Goal: Participate in discussion: Engage in conversation with other users on a specific topic

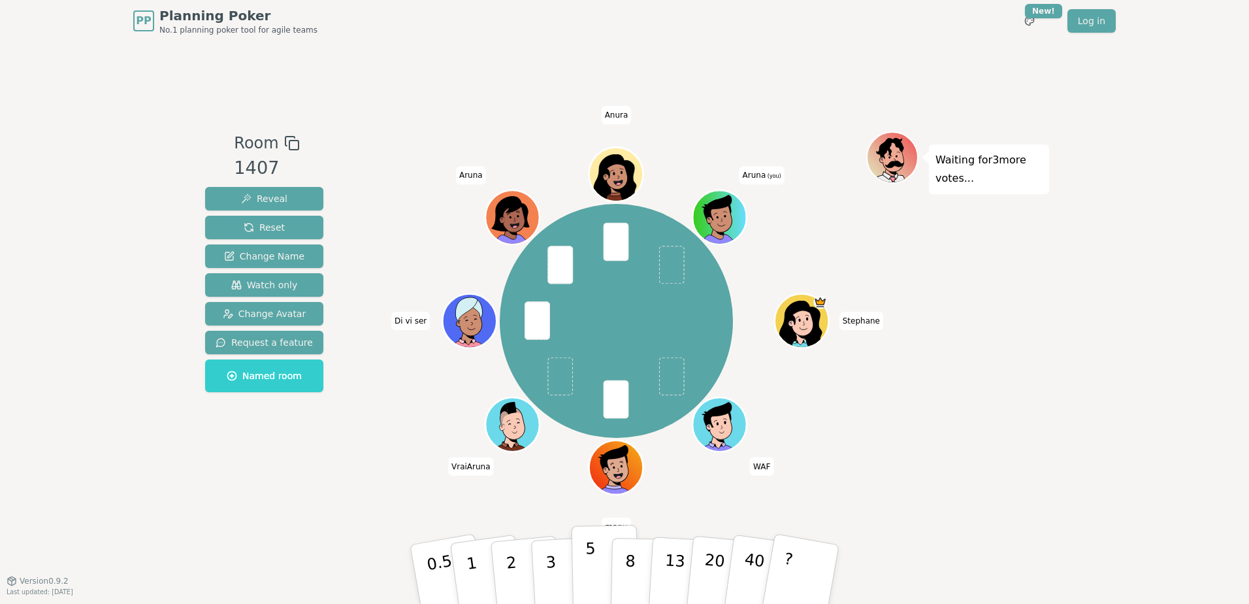
click at [592, 562] on p "5" at bounding box center [590, 574] width 11 height 71
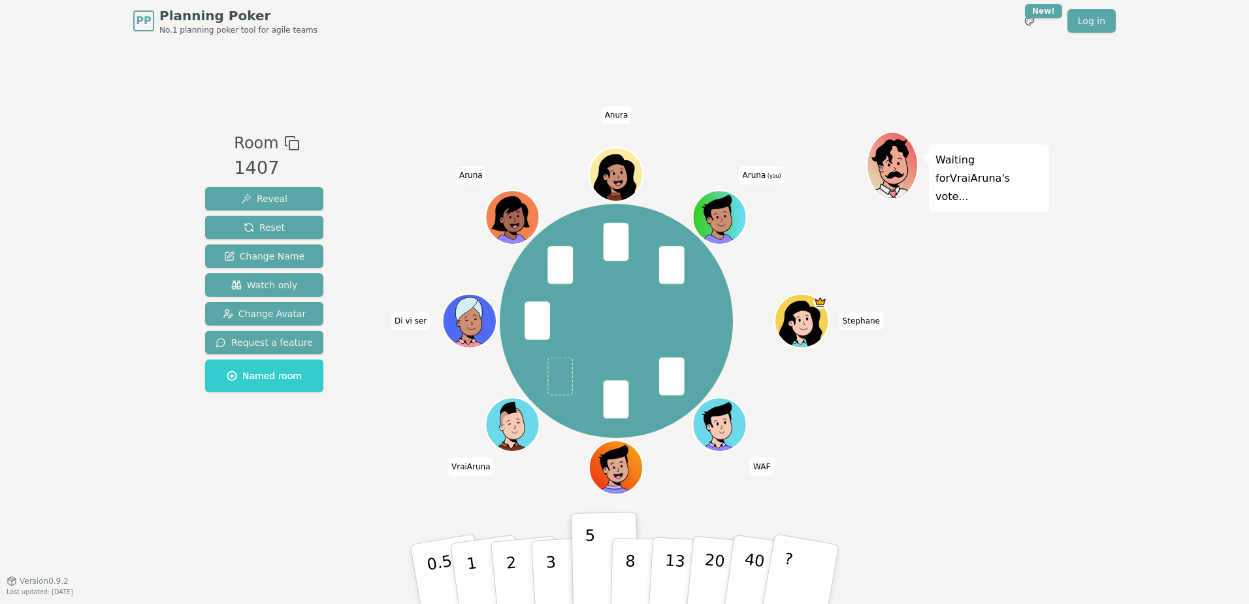
click at [760, 176] on span "Aruna (you)" at bounding box center [761, 175] width 45 height 18
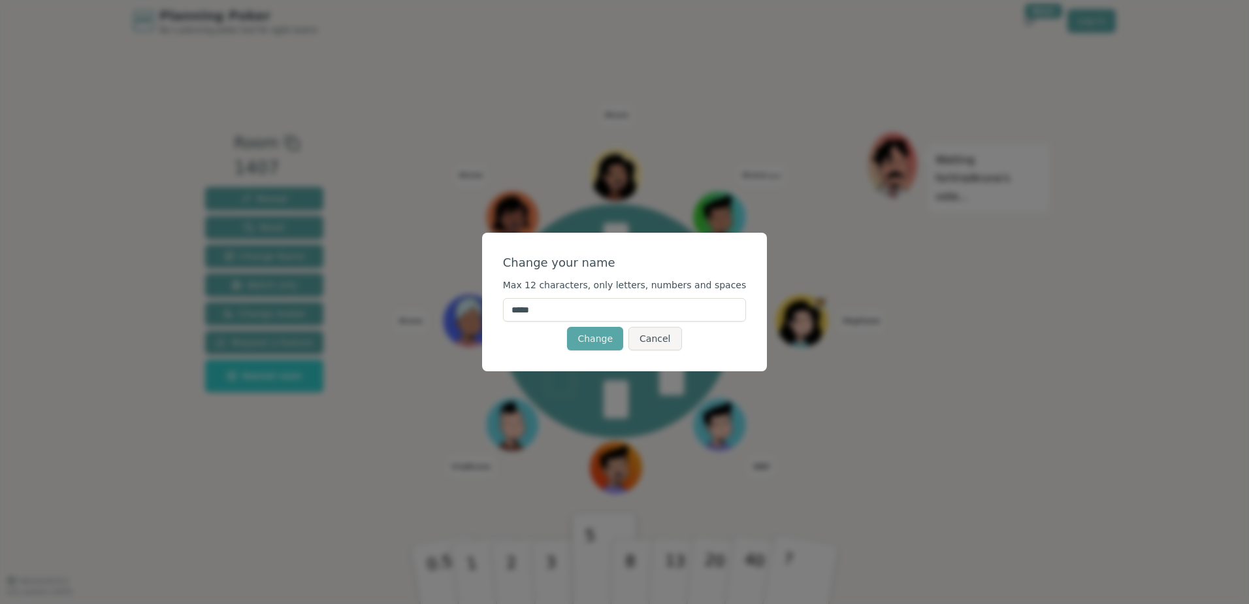
click at [530, 312] on input "*****" at bounding box center [625, 310] width 244 height 24
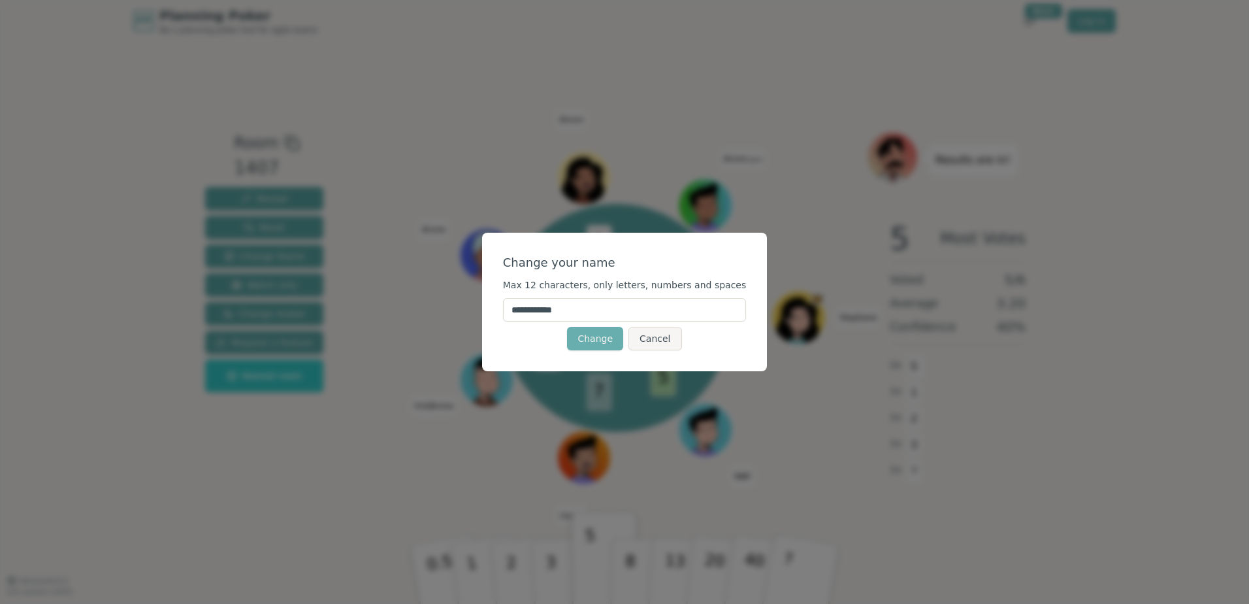
type input "**********"
click at [604, 341] on button "Change" at bounding box center [595, 339] width 56 height 24
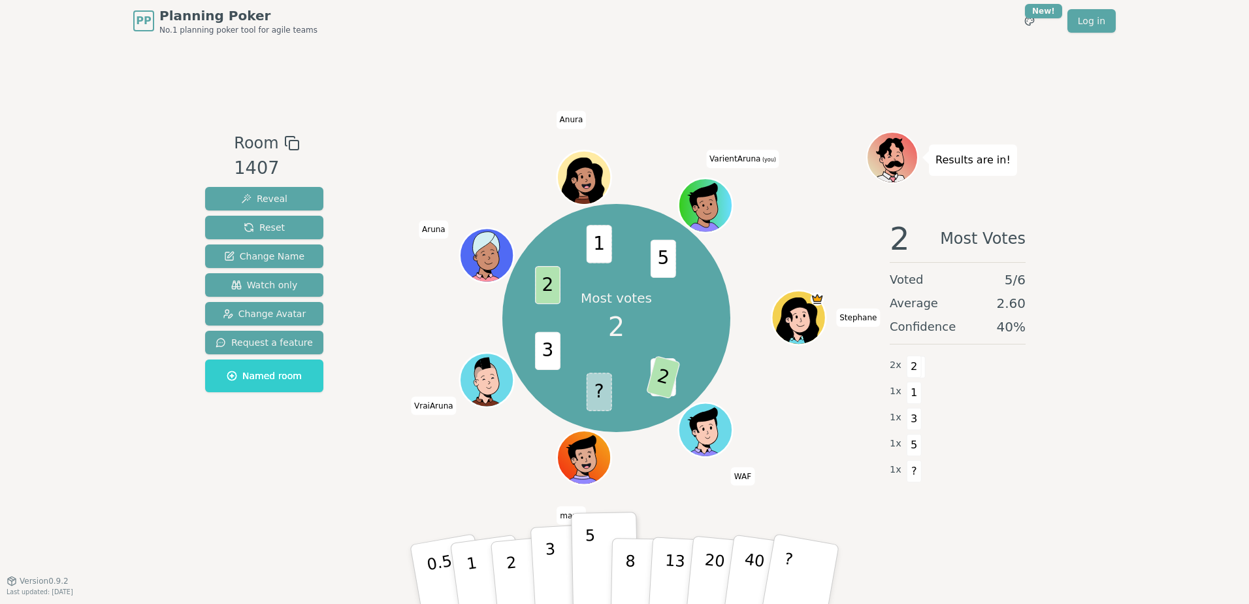
click at [543, 558] on button "3" at bounding box center [565, 574] width 71 height 102
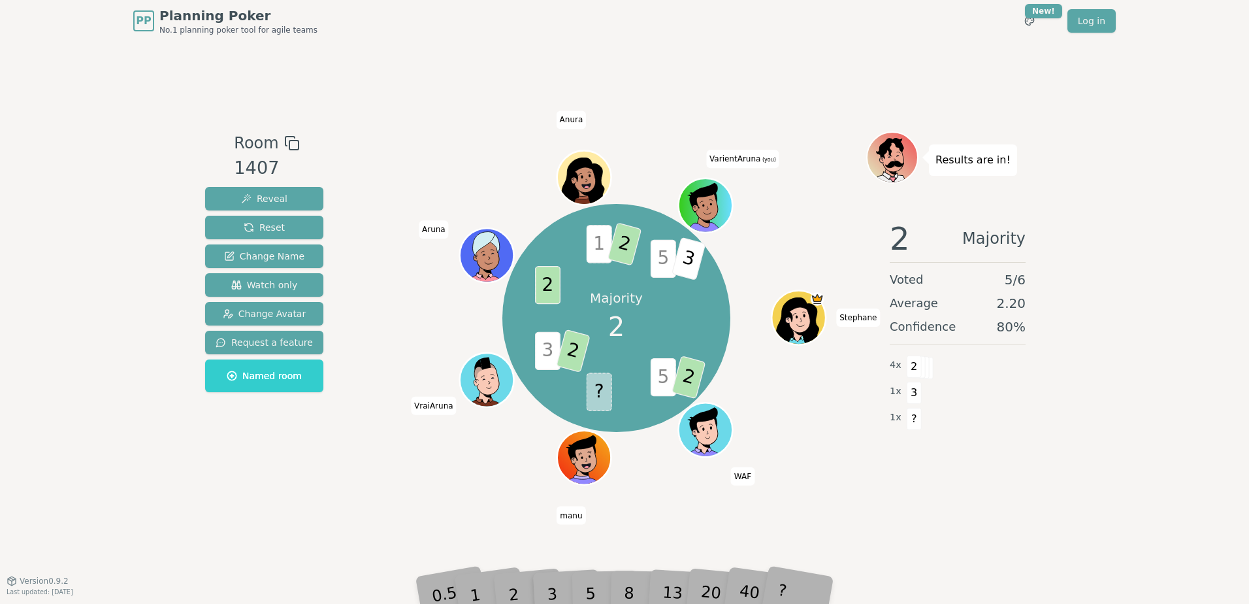
click at [715, 199] on icon at bounding box center [707, 202] width 42 height 6
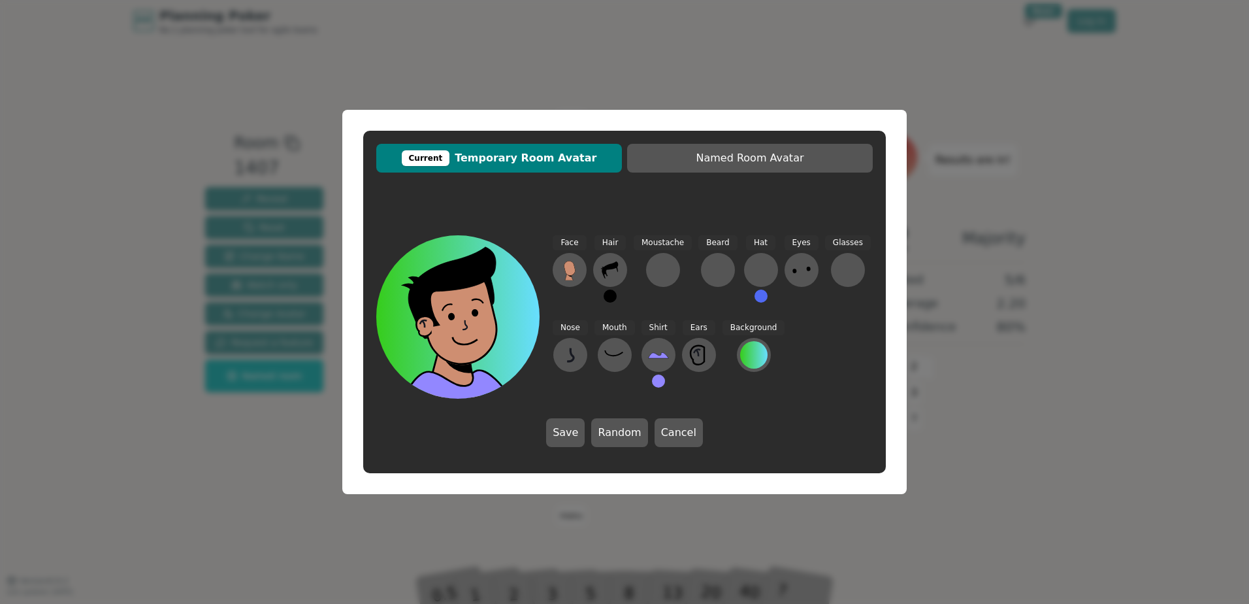
click at [1106, 201] on div "Current Temporary Room Avatar Named Room Avatar Face Hair Moustache [PERSON_NAM…" at bounding box center [624, 302] width 1249 height 604
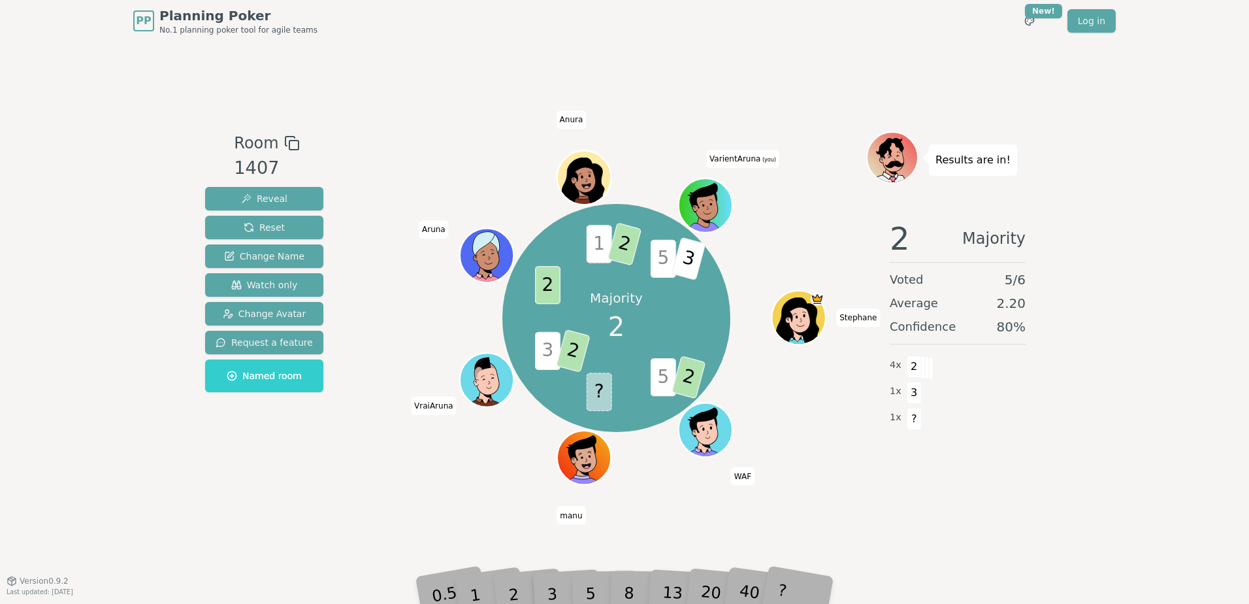
click at [758, 156] on span "VarientAruna (you)" at bounding box center [742, 159] width 73 height 18
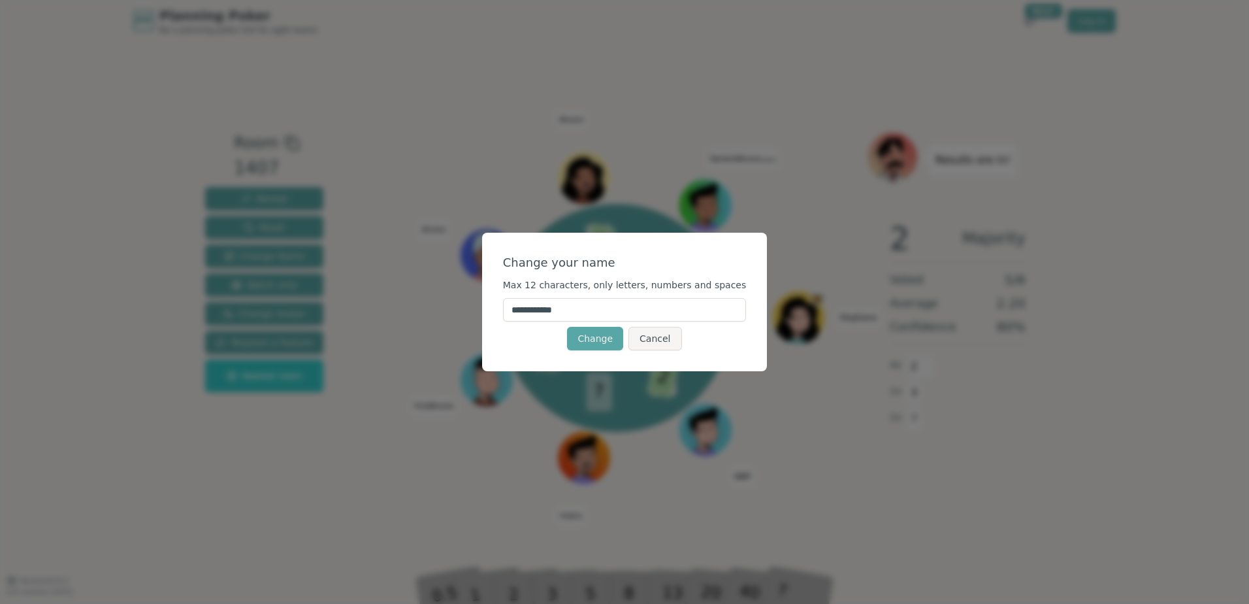
click at [545, 312] on input "**********" at bounding box center [625, 310] width 244 height 24
type input "**********"
click at [588, 336] on button "Change" at bounding box center [595, 339] width 56 height 24
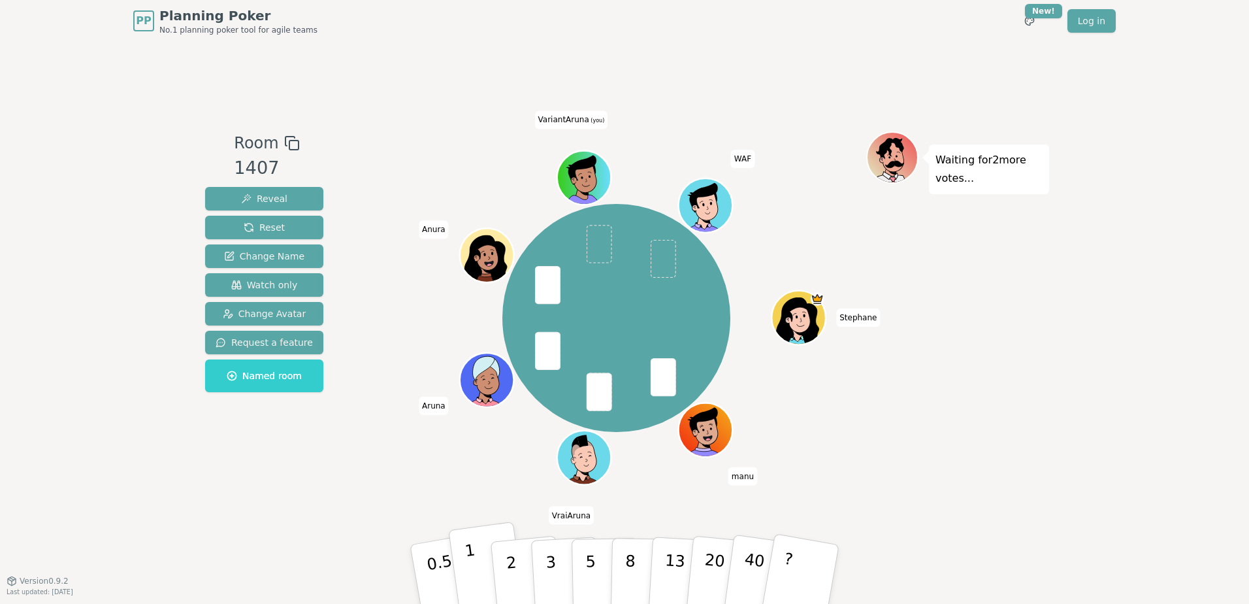
click at [477, 563] on button "1" at bounding box center [487, 574] width 78 height 106
click at [502, 572] on button "2" at bounding box center [526, 575] width 74 height 104
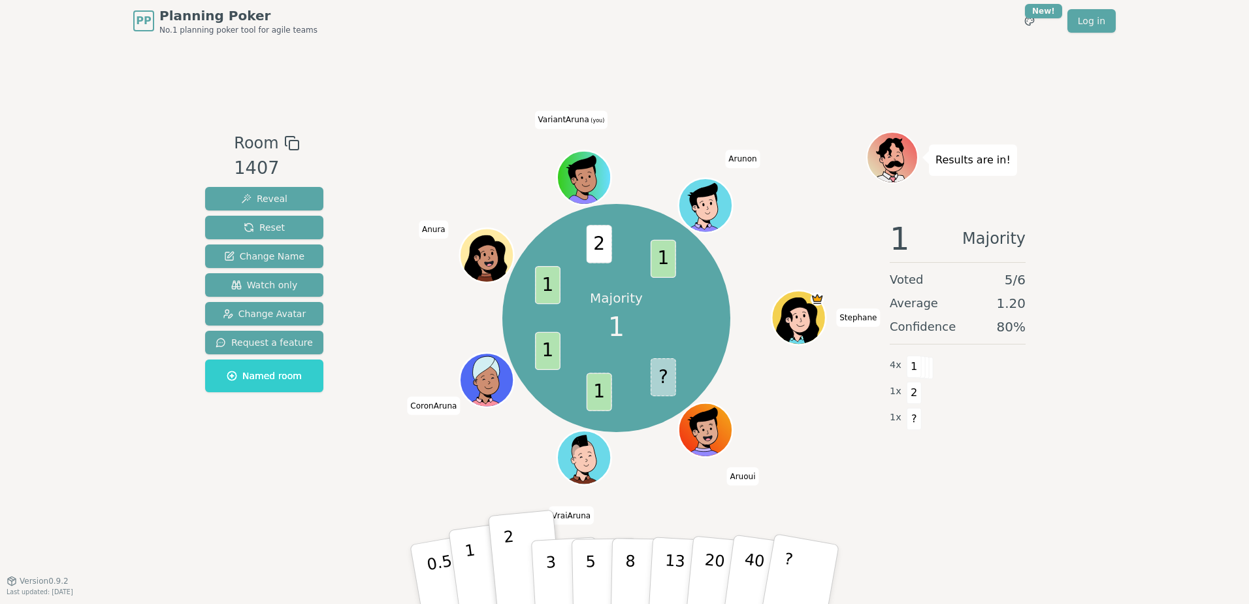
click at [482, 556] on button "1" at bounding box center [487, 574] width 78 height 106
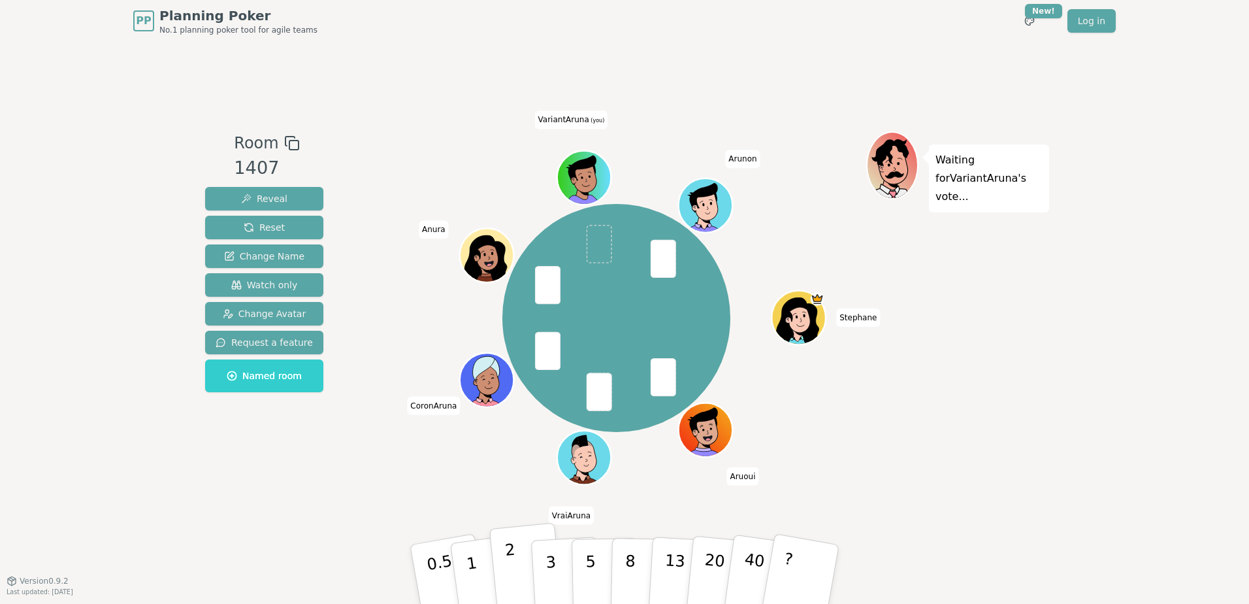
click at [506, 565] on p "2" at bounding box center [512, 575] width 17 height 71
click at [509, 564] on p "2" at bounding box center [512, 575] width 17 height 71
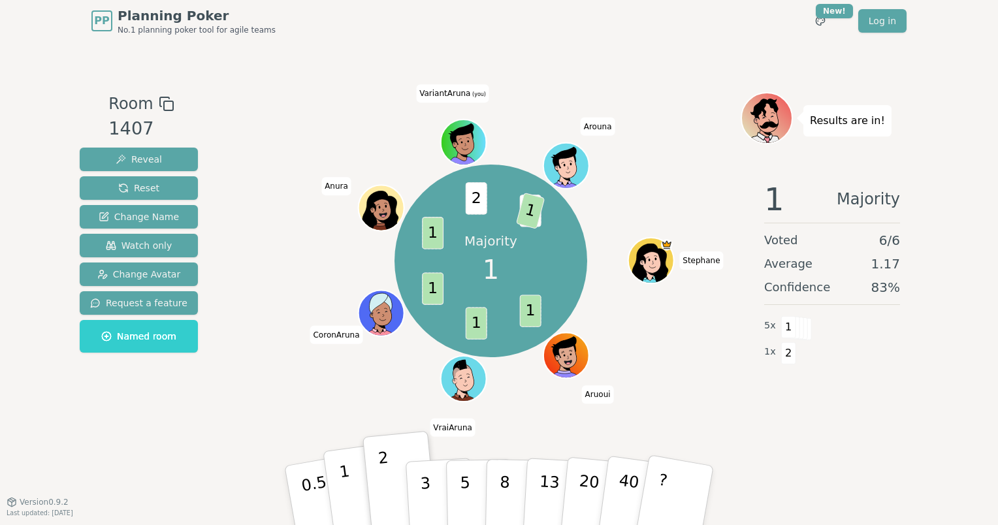
click at [351, 485] on button "1" at bounding box center [362, 496] width 78 height 106
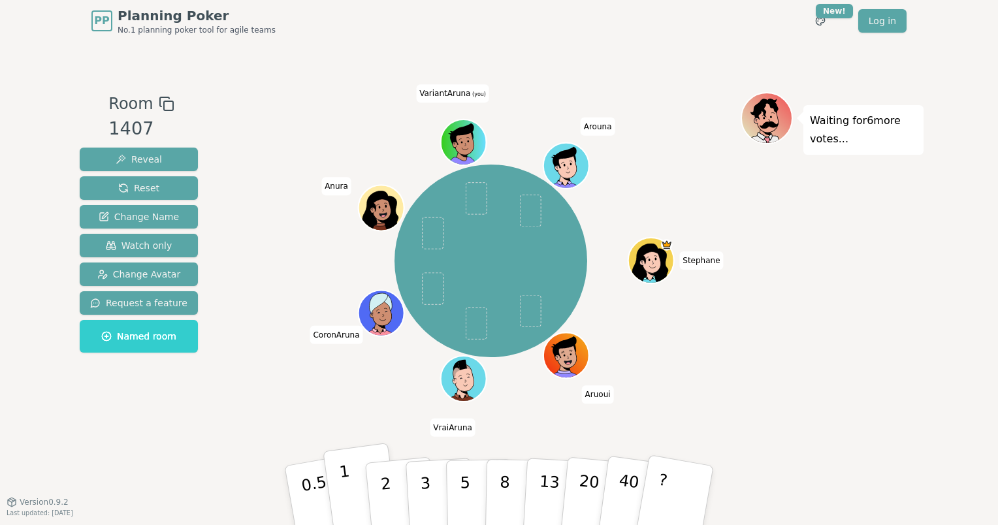
click at [354, 492] on button "1" at bounding box center [362, 496] width 78 height 106
click at [361, 482] on button "1" at bounding box center [362, 496] width 78 height 106
click at [383, 483] on p "2" at bounding box center [387, 497] width 17 height 71
click at [349, 483] on button "1" at bounding box center [362, 496] width 78 height 106
click at [350, 476] on button "1" at bounding box center [362, 496] width 78 height 106
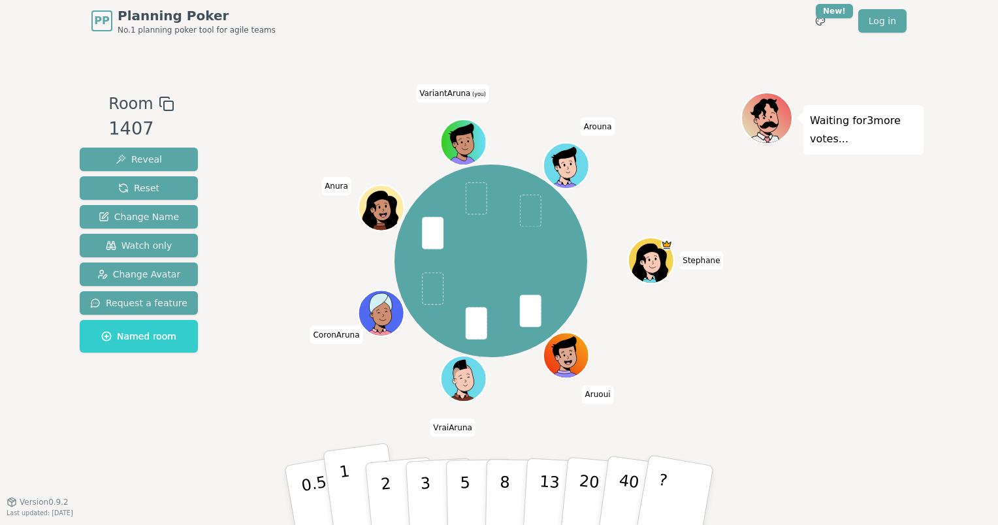
click at [353, 491] on button "1" at bounding box center [362, 496] width 78 height 106
click at [351, 481] on button "1" at bounding box center [362, 496] width 78 height 106
click at [346, 481] on p "1" at bounding box center [348, 497] width 20 height 71
click at [352, 483] on button "1" at bounding box center [362, 496] width 78 height 106
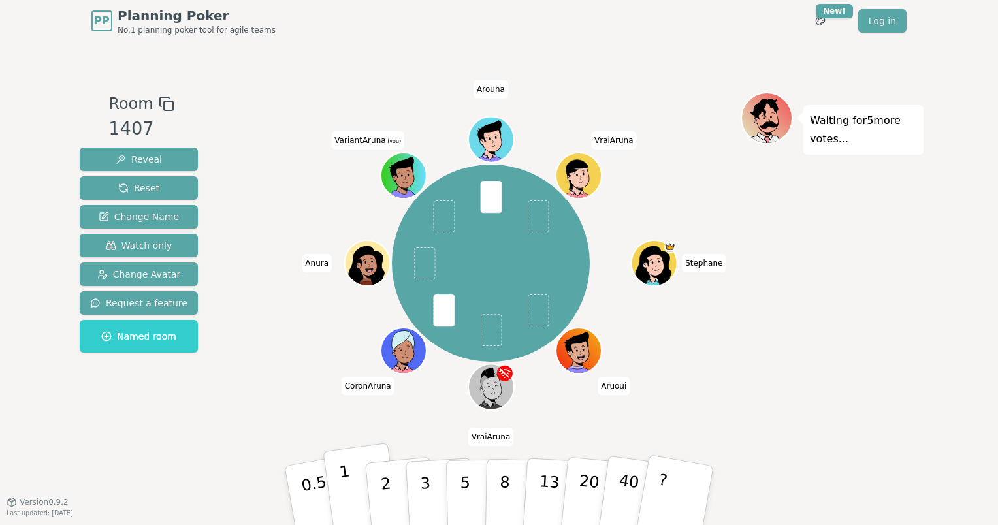
click at [350, 498] on p "1" at bounding box center [348, 497] width 20 height 71
